Goal: Task Accomplishment & Management: Manage account settings

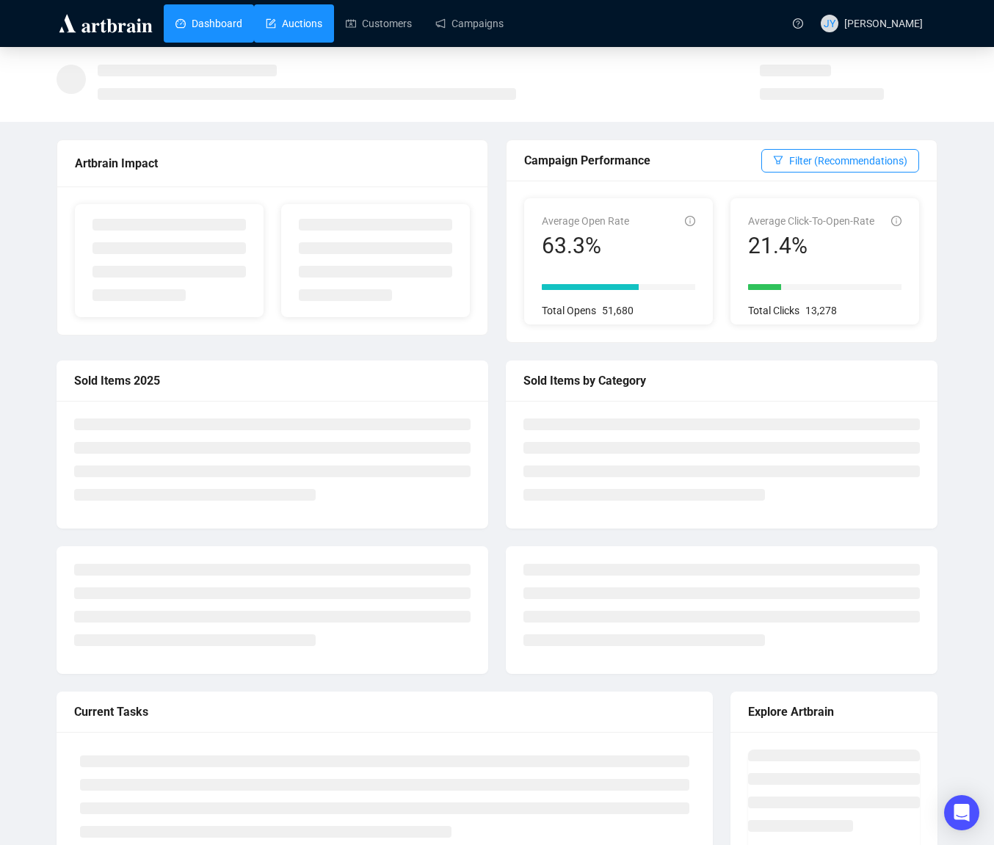
click at [304, 23] on link "Auctions" at bounding box center [294, 23] width 57 height 38
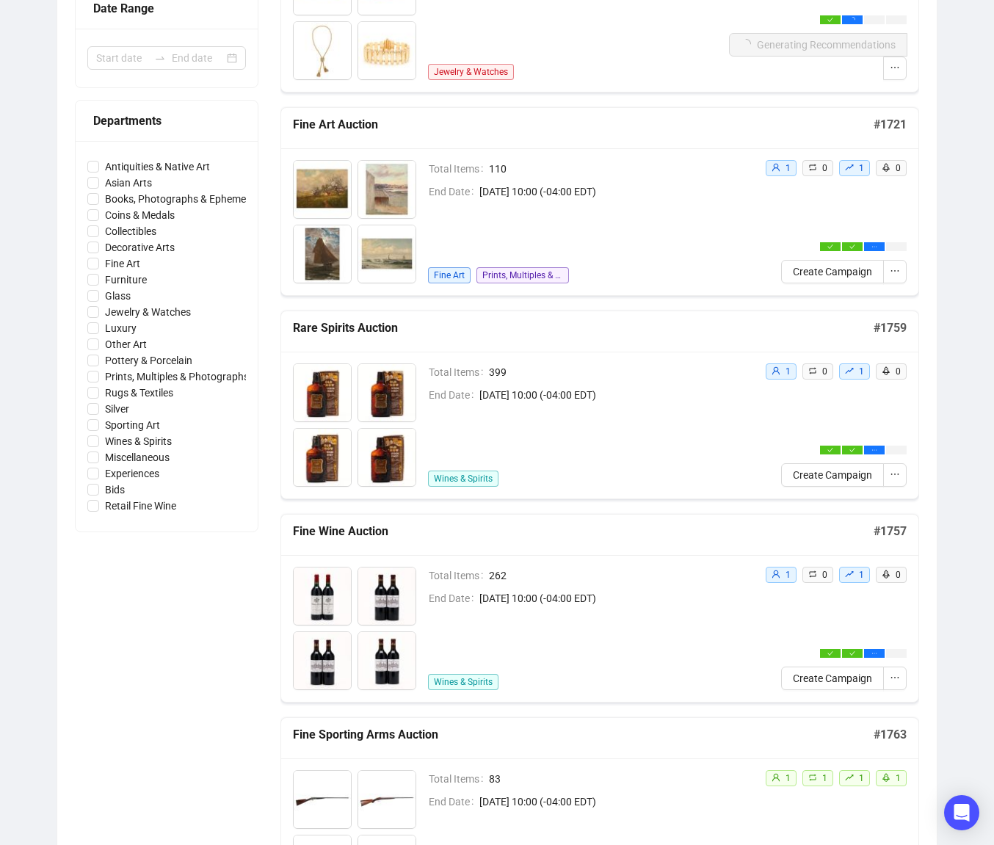
scroll to position [376, 0]
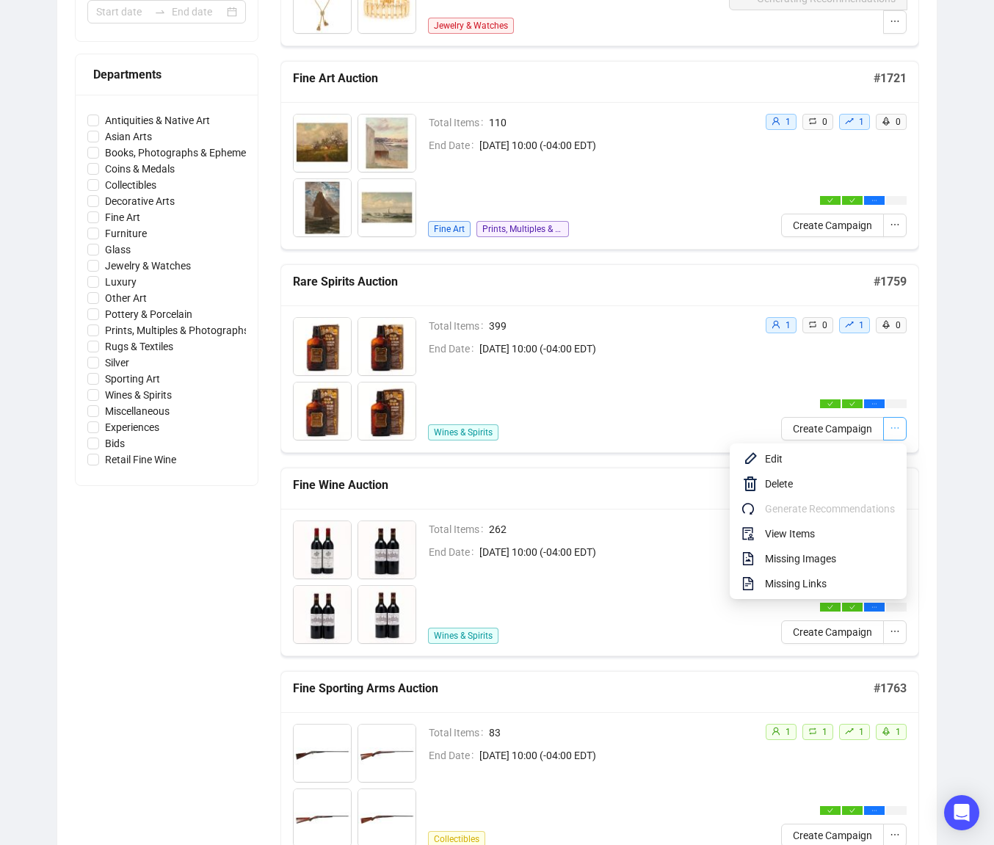
click at [900, 427] on button "button" at bounding box center [894, 428] width 23 height 23
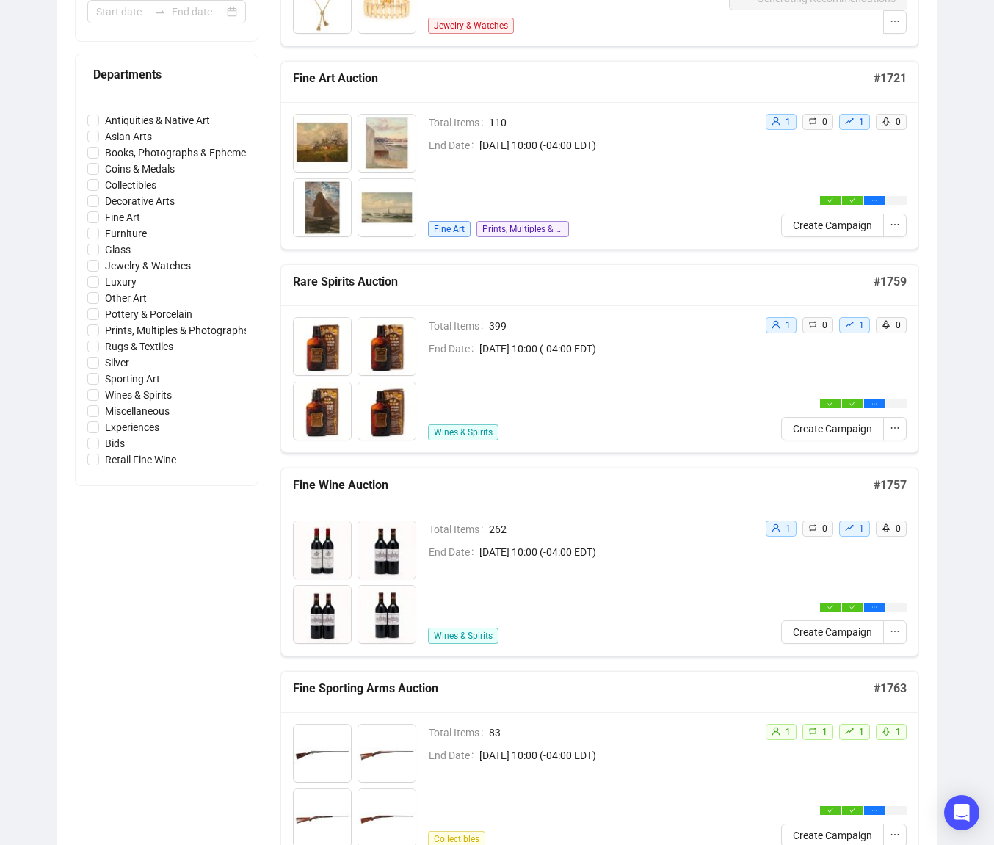
click at [954, 503] on div "Auctions Total Auctions 769 Future Auctions 6 Sold Items 201,962 Available Item…" at bounding box center [497, 809] width 994 height 2277
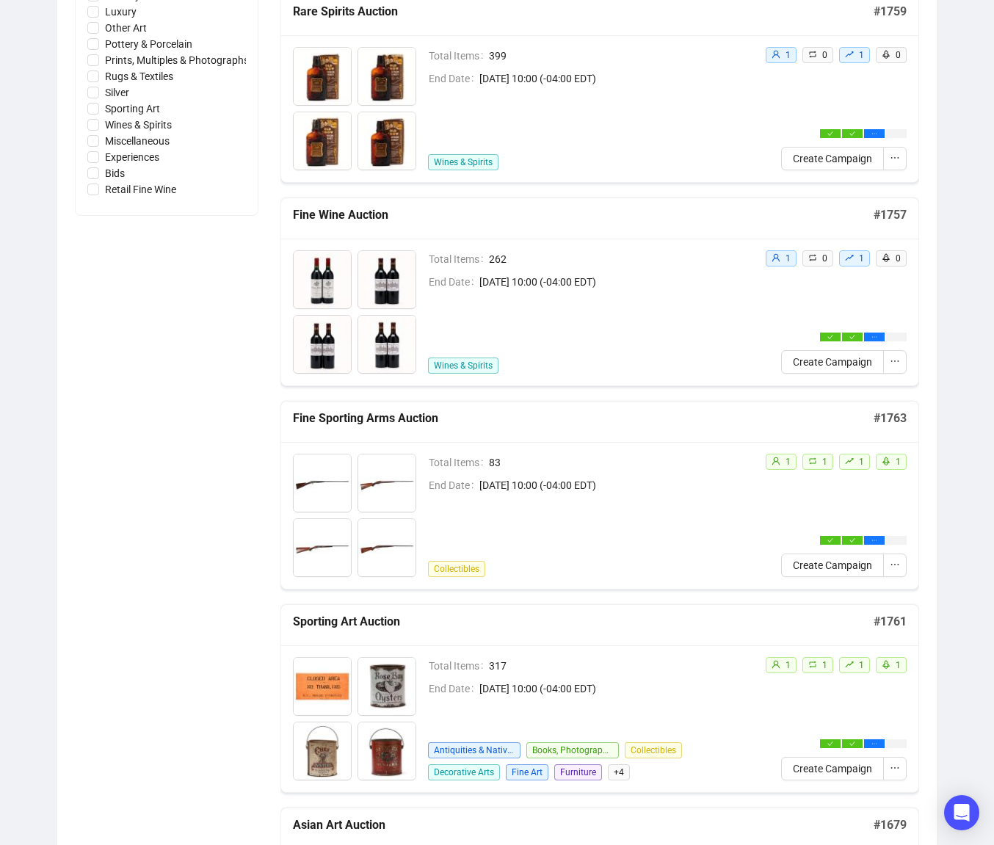
scroll to position [642, 0]
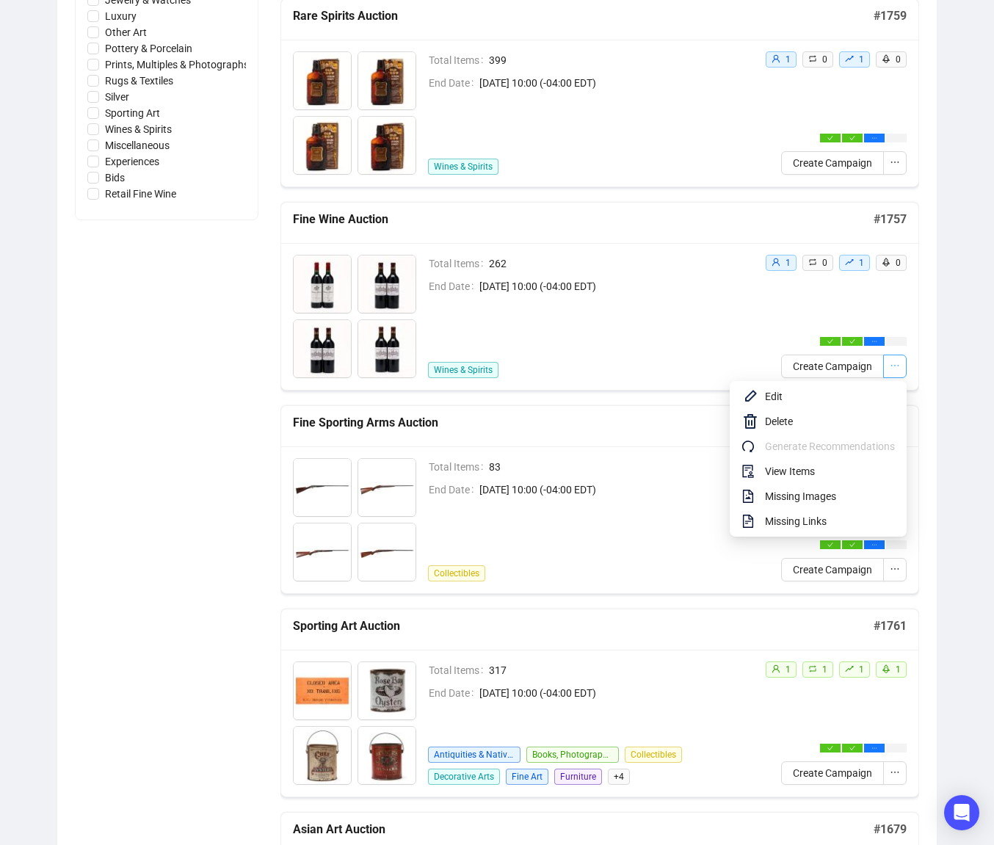
click at [899, 361] on icon "ellipsis" at bounding box center [895, 366] width 10 height 10
click at [900, 366] on button "button" at bounding box center [894, 366] width 23 height 23
click at [809, 468] on span "View Items" at bounding box center [830, 471] width 130 height 16
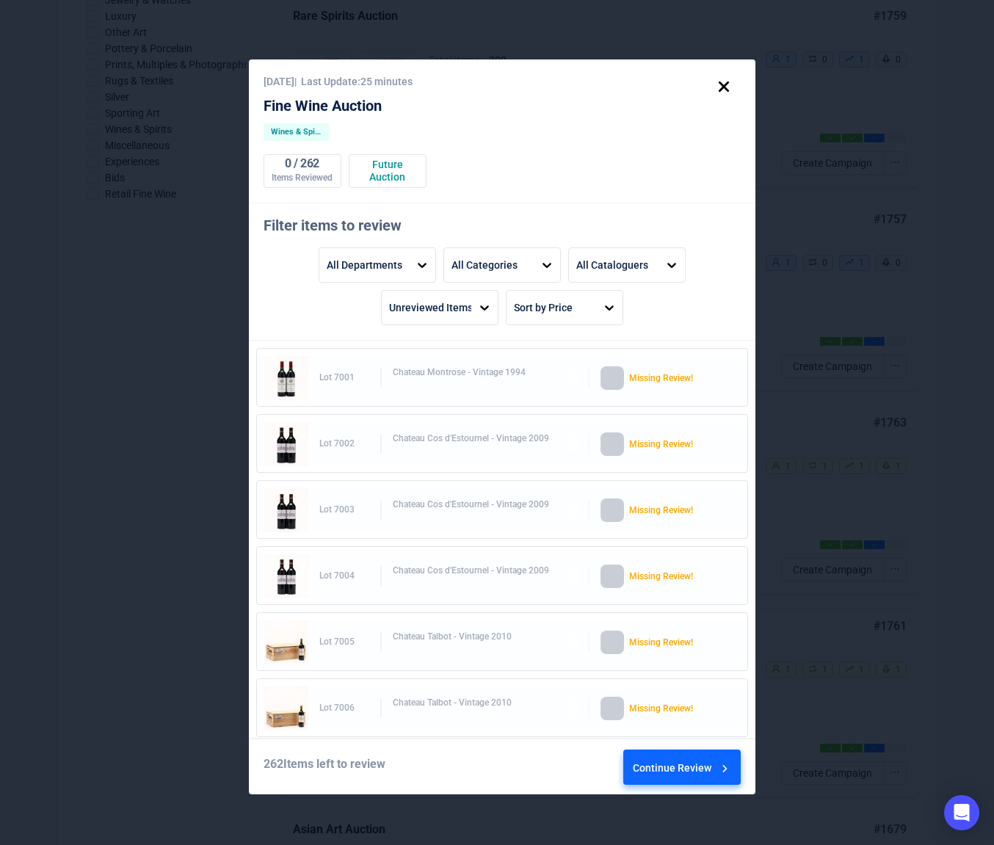
click at [723, 84] on icon at bounding box center [723, 86] width 25 height 25
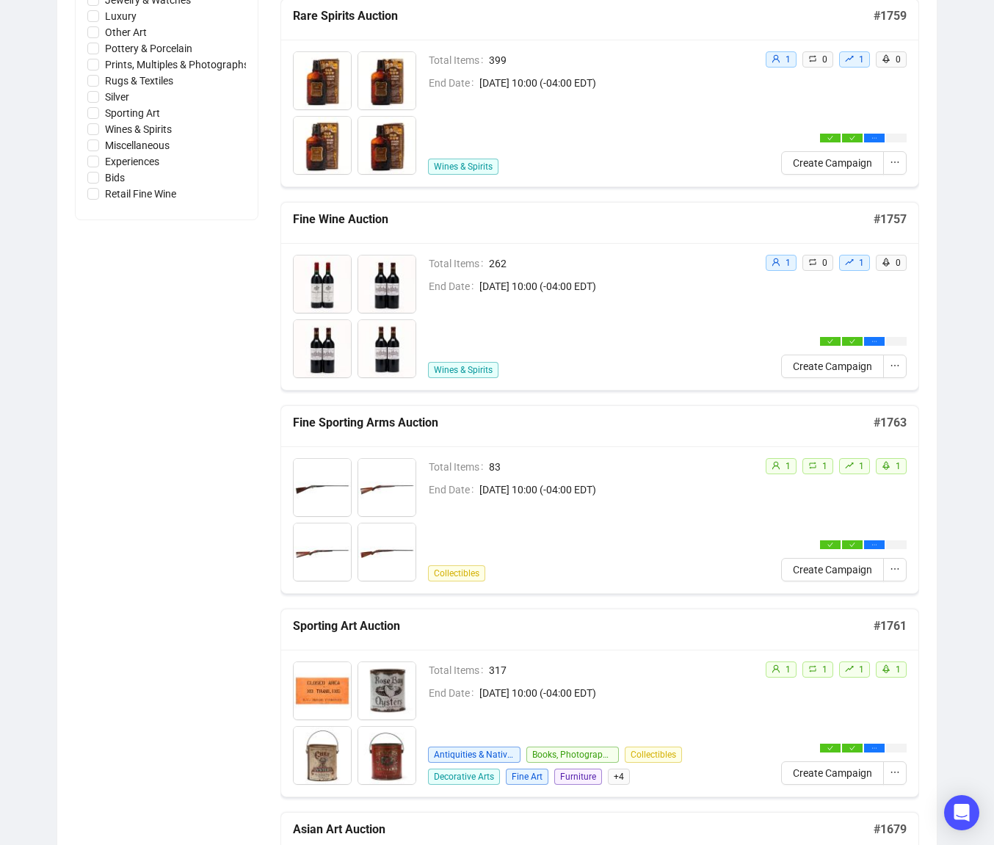
scroll to position [0, 0]
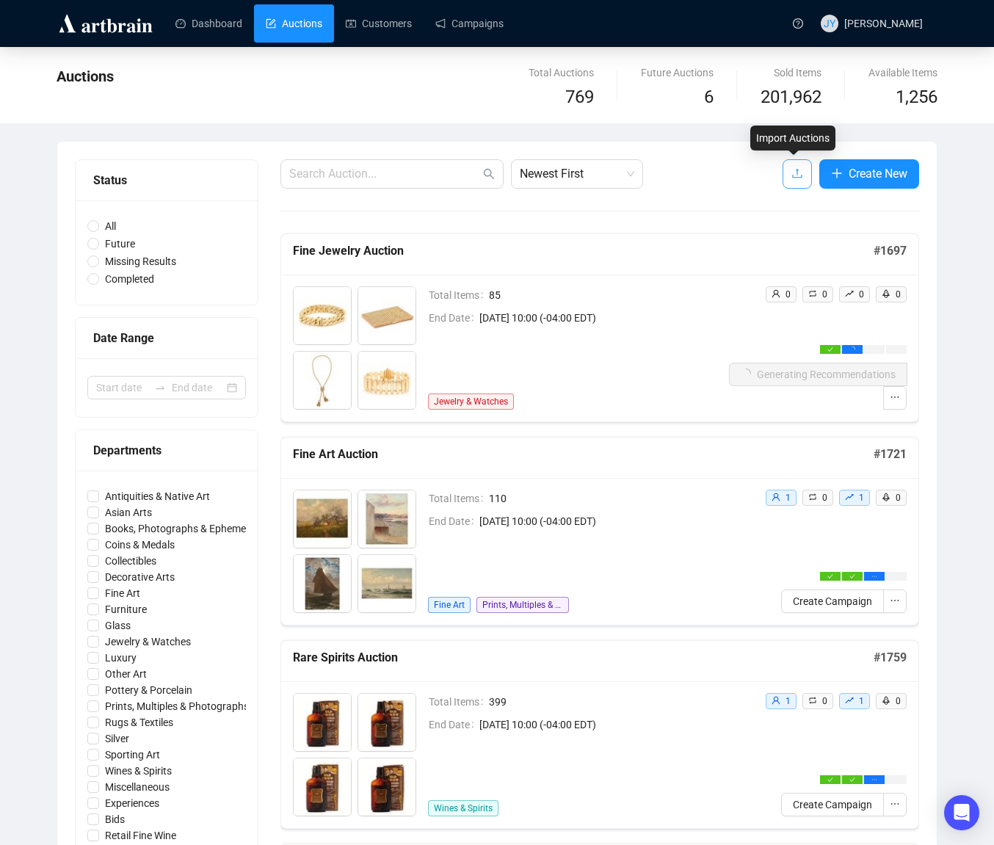
click at [793, 179] on icon "upload" at bounding box center [798, 173] width 12 height 12
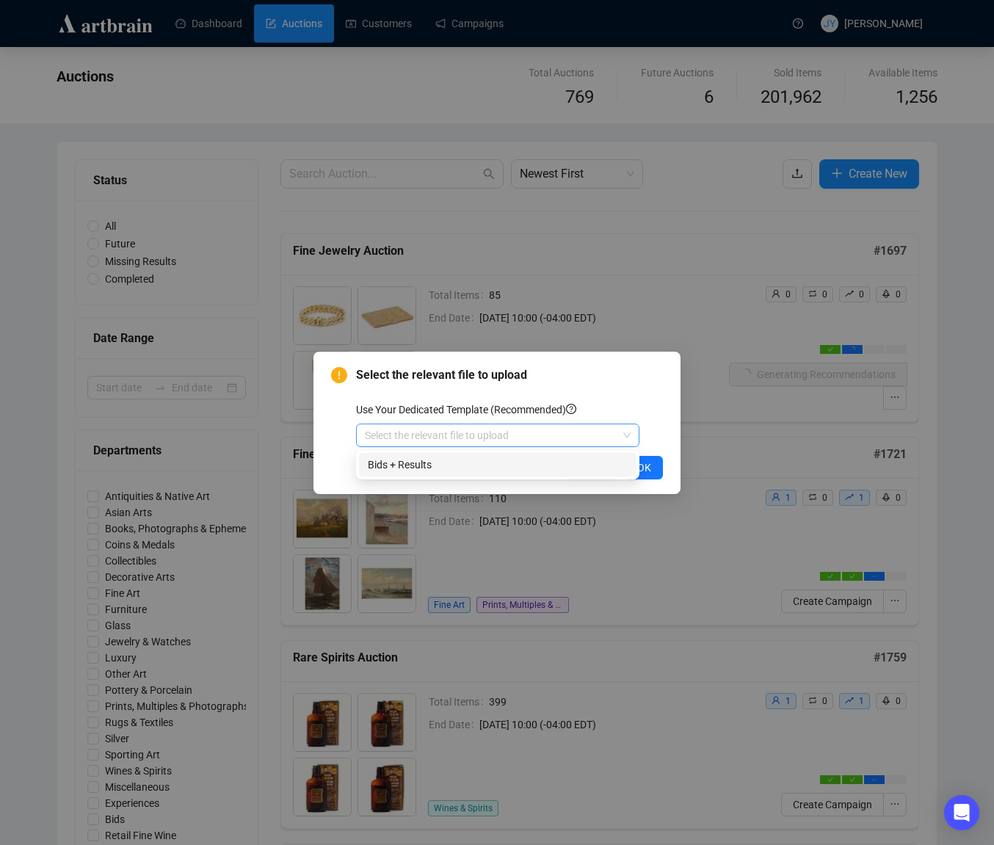
click at [626, 436] on span at bounding box center [498, 435] width 266 height 22
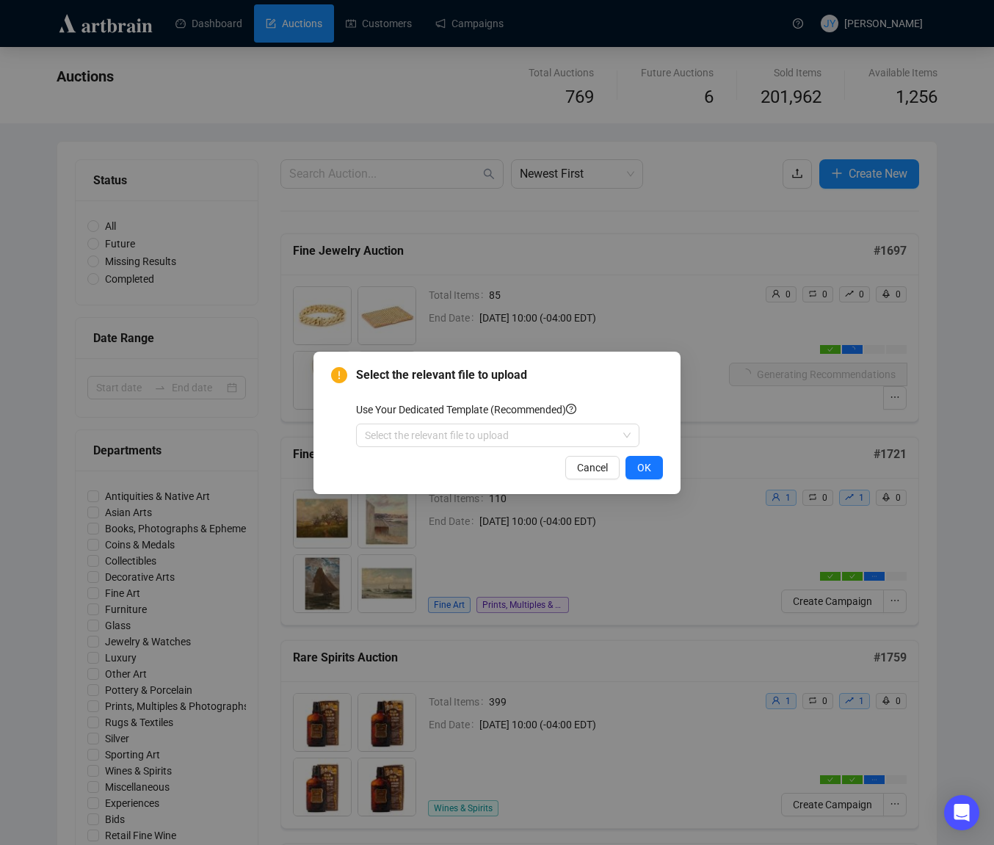
click at [986, 382] on div "Select the relevant file to upload Use Your Dedicated Template (Recommended) Se…" at bounding box center [497, 422] width 994 height 845
click at [970, 405] on div "Select the relevant file to upload Use Your Dedicated Template (Recommended) Se…" at bounding box center [497, 422] width 994 height 845
click at [598, 467] on span "Cancel" at bounding box center [592, 468] width 31 height 16
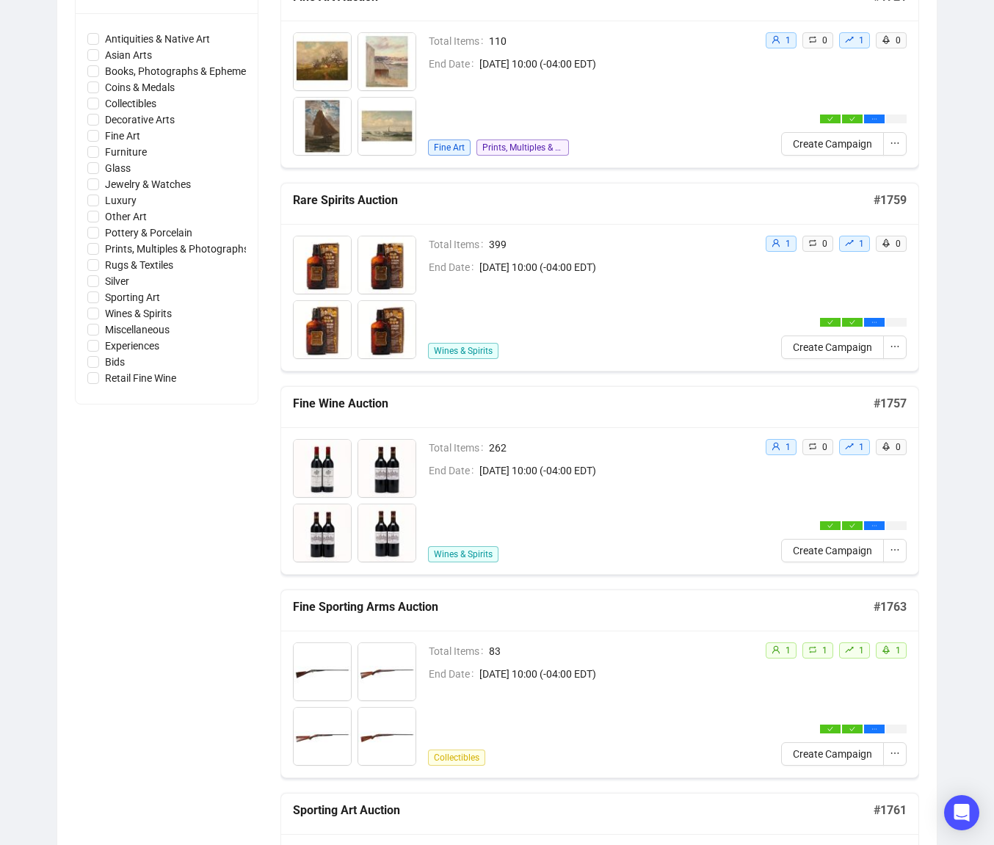
scroll to position [444, 0]
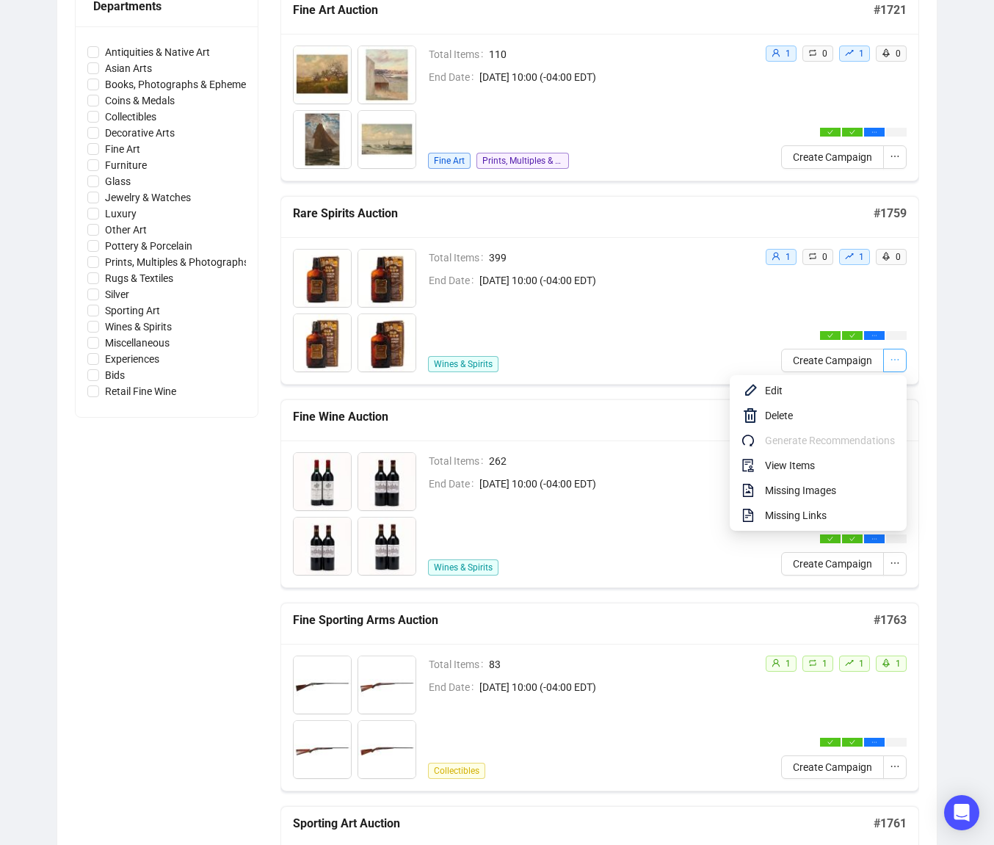
click at [902, 358] on button "button" at bounding box center [894, 360] width 23 height 23
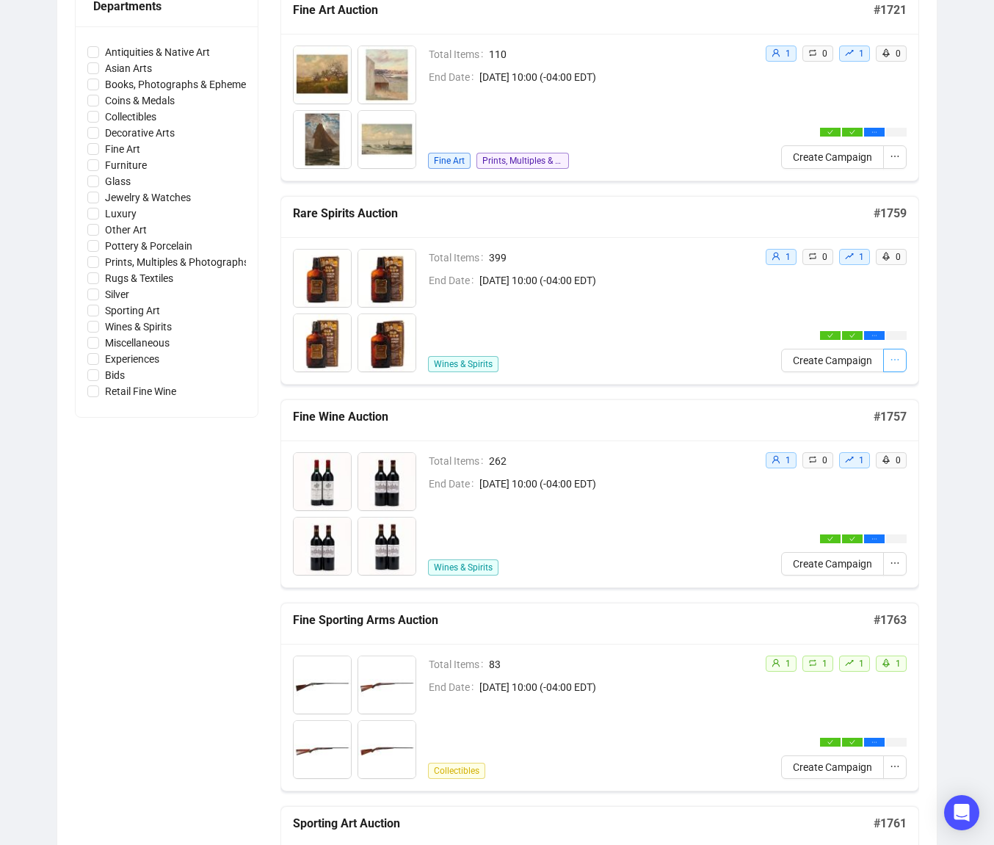
click at [901, 363] on button "button" at bounding box center [894, 360] width 23 height 23
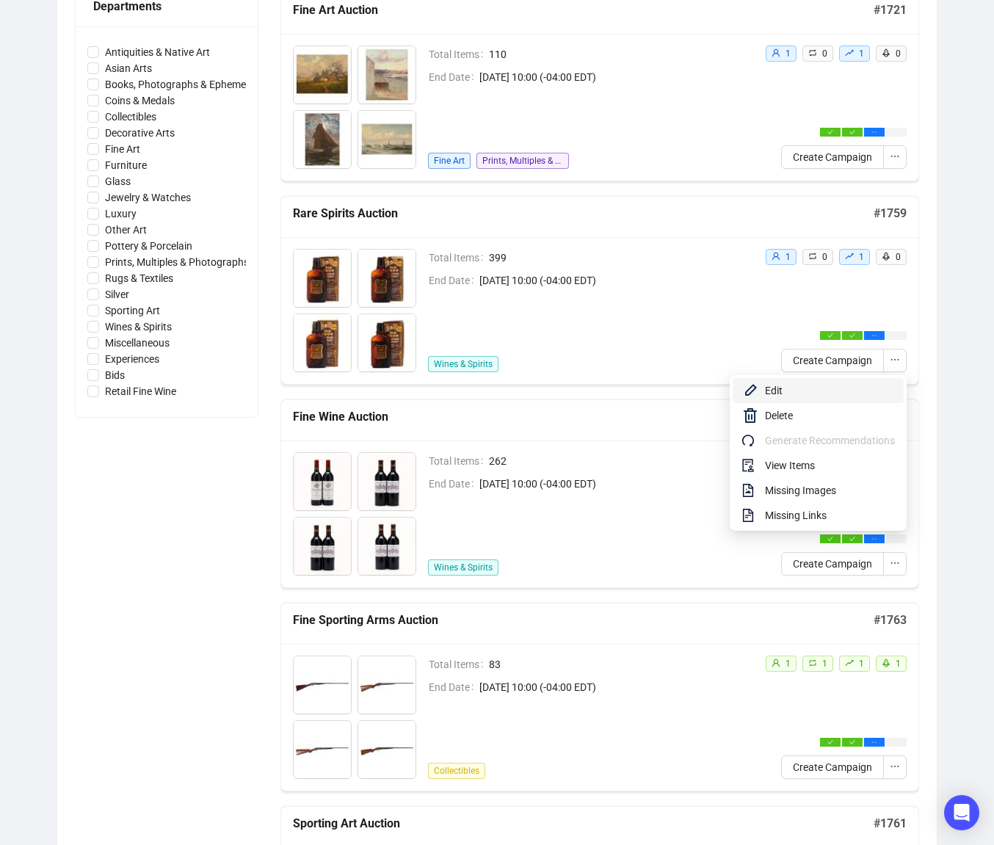
click at [799, 387] on span "Edit" at bounding box center [830, 391] width 130 height 16
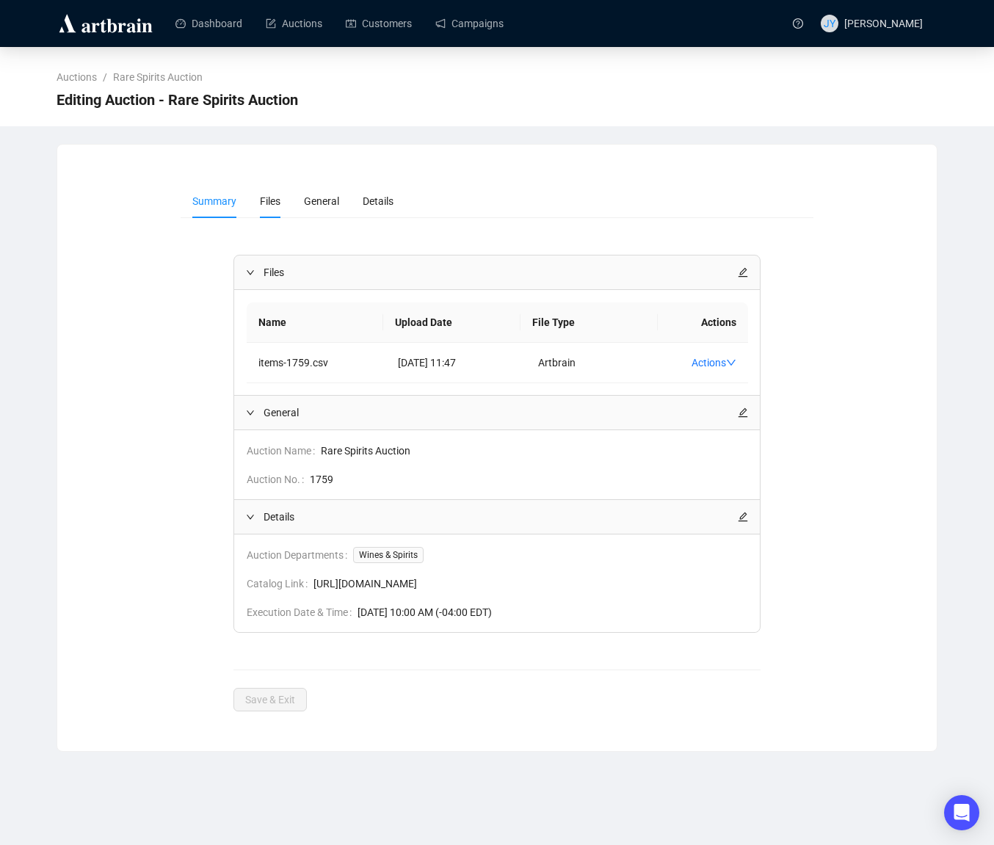
click at [269, 204] on span "Files" at bounding box center [270, 201] width 21 height 12
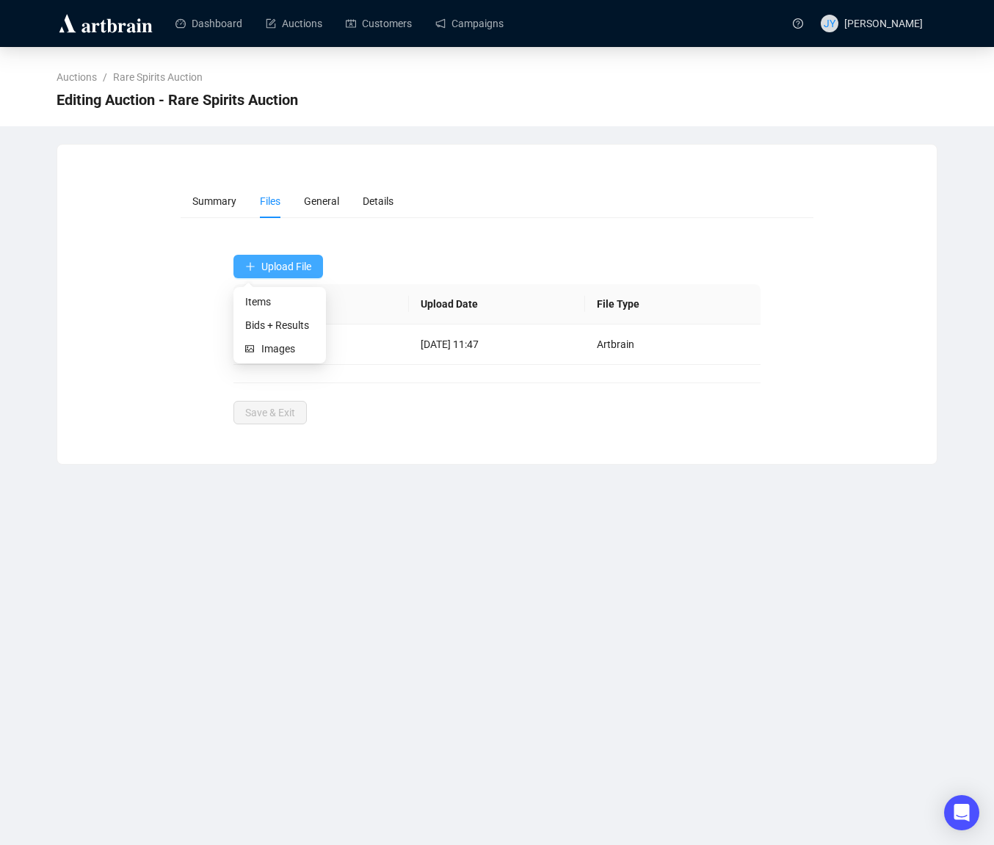
click at [285, 264] on span "Upload File" at bounding box center [286, 267] width 50 height 12
